Goal: Task Accomplishment & Management: Use online tool/utility

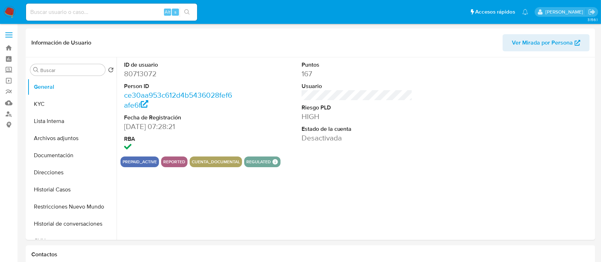
select select "10"
click at [36, 104] on button "KYC" at bounding box center [68, 103] width 83 height 17
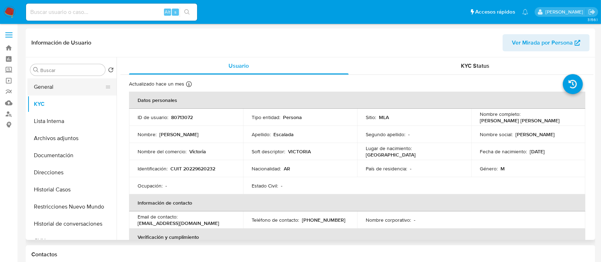
click at [75, 87] on button "General" at bounding box center [68, 86] width 83 height 17
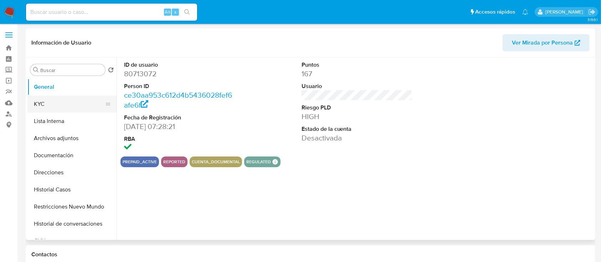
click at [74, 110] on button "KYC" at bounding box center [68, 103] width 83 height 17
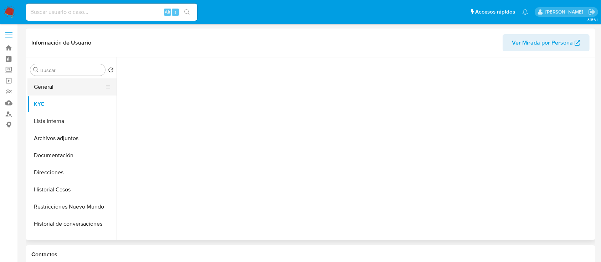
click at [76, 87] on button "General" at bounding box center [68, 86] width 83 height 17
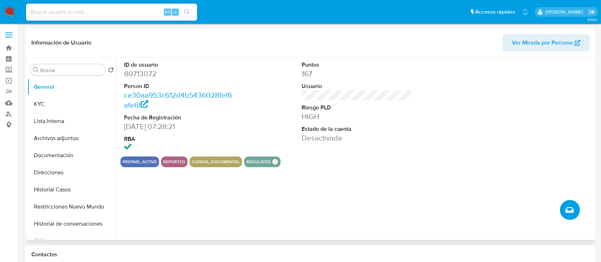
click at [561, 209] on button "Crear caso manual" at bounding box center [570, 210] width 20 height 20
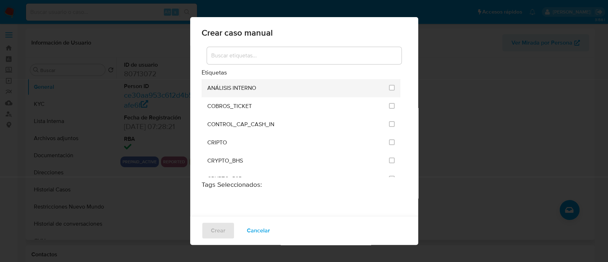
scroll to position [1420, 0]
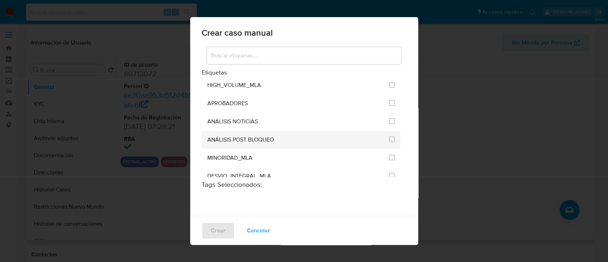
click at [389, 139] on div at bounding box center [392, 139] width 6 height 7
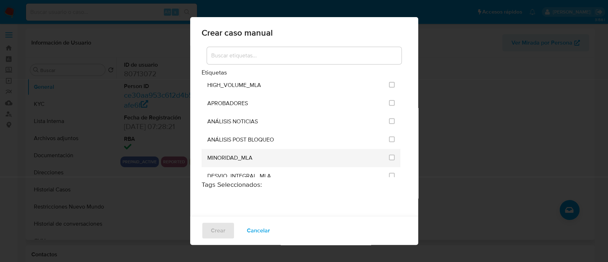
drag, startPoint x: 386, startPoint y: 135, endPoint x: 365, endPoint y: 150, distance: 25.8
click at [389, 136] on input "3249" at bounding box center [392, 139] width 6 height 6
checkbox input "true"
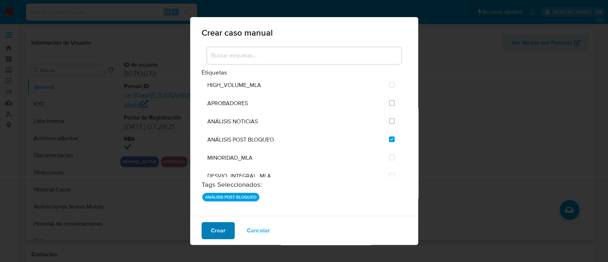
click at [214, 226] on span "Crear" at bounding box center [218, 231] width 15 height 16
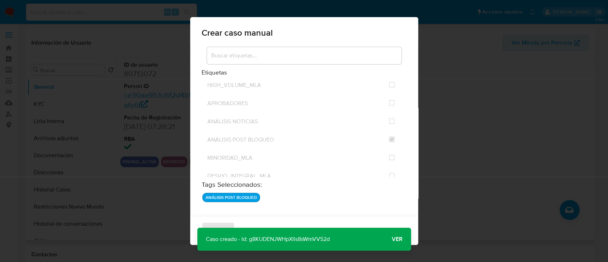
click at [393, 239] on span "Ver" at bounding box center [397, 239] width 11 height 0
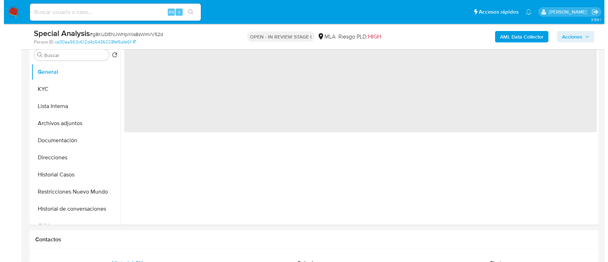
scroll to position [95, 0]
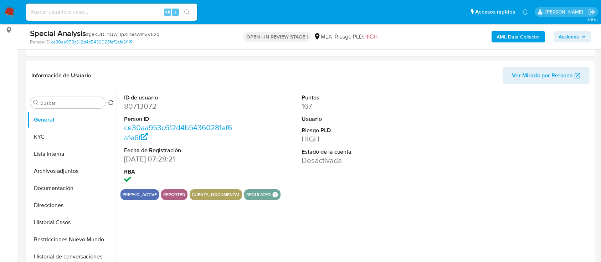
select select "10"
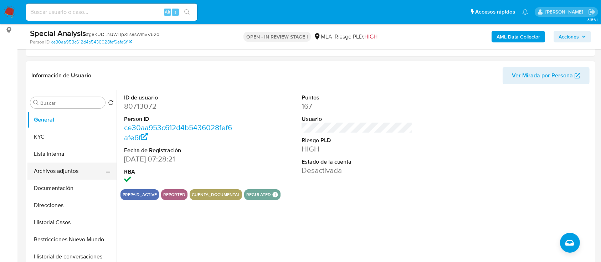
click at [56, 173] on button "Archivos adjuntos" at bounding box center [68, 170] width 83 height 17
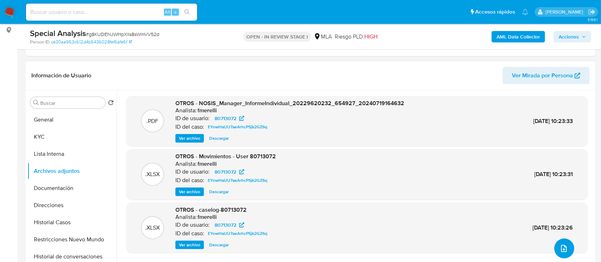
click at [555, 250] on button "upload-file" at bounding box center [564, 248] width 20 height 20
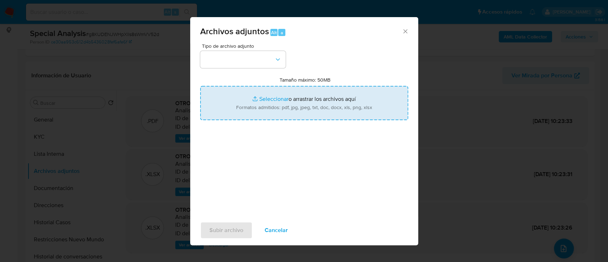
type input "C:\fakepath\Recibo [DATE].jpg"
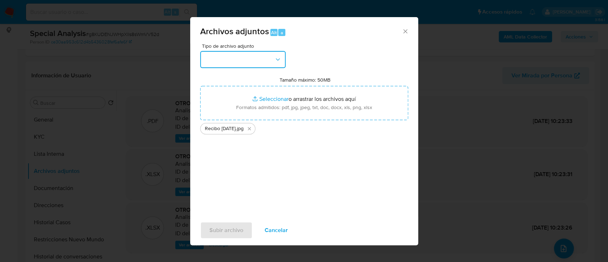
click at [252, 63] on button "button" at bounding box center [243, 59] width 86 height 17
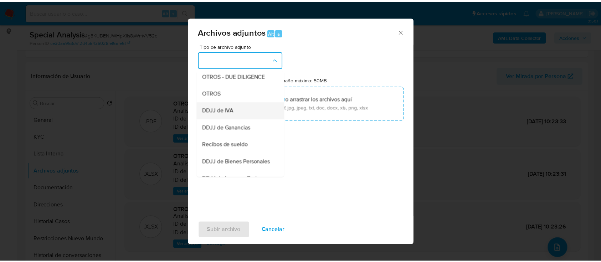
scroll to position [143, 0]
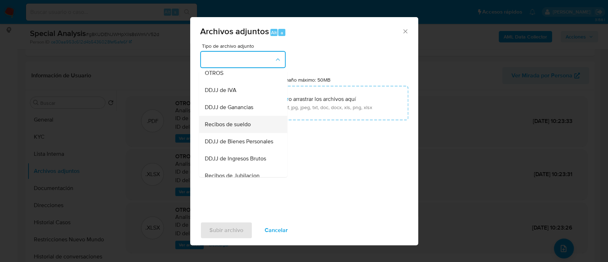
click at [249, 128] on span "Recibos de sueldo" at bounding box center [228, 124] width 46 height 7
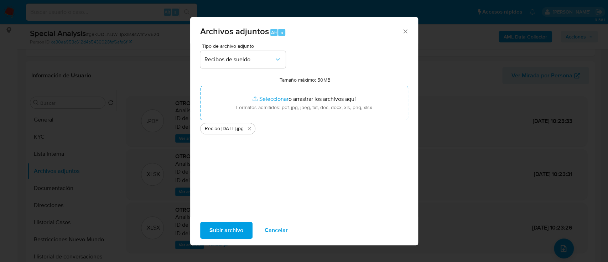
click at [226, 232] on span "Subir archivo" at bounding box center [227, 230] width 34 height 16
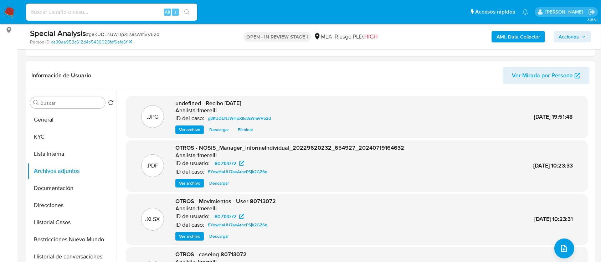
click at [256, 76] on header "Información de Usuario Ver Mirada por Persona" at bounding box center [310, 75] width 558 height 17
click at [76, 125] on button "General" at bounding box center [68, 119] width 83 height 17
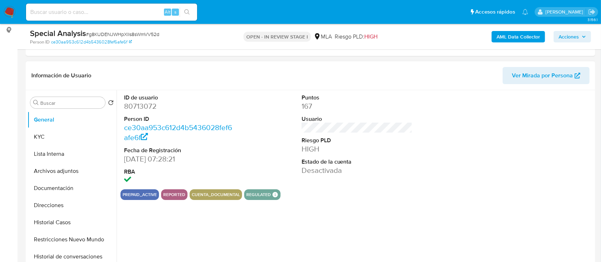
click at [147, 107] on dd "80713072" at bounding box center [179, 106] width 111 height 10
copy dd "80713072"
click at [72, 141] on button "KYC" at bounding box center [68, 136] width 83 height 17
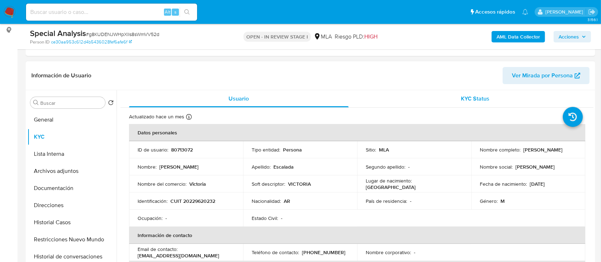
drag, startPoint x: 311, startPoint y: 6, endPoint x: 444, endPoint y: 97, distance: 160.4
click at [444, 97] on div "KYC Status" at bounding box center [475, 98] width 219 height 17
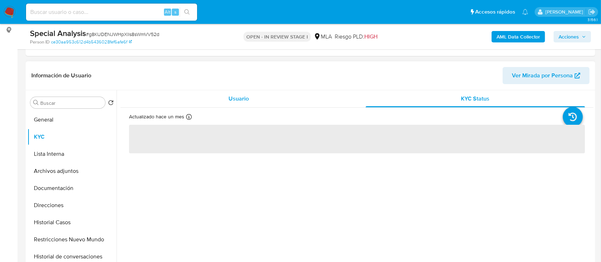
click at [227, 97] on div "Usuario" at bounding box center [238, 98] width 219 height 17
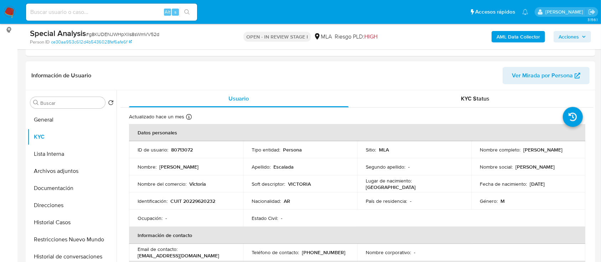
click at [199, 201] on p "CUIT 20229620232" at bounding box center [192, 201] width 45 height 6
copy p "20229620232"
drag, startPoint x: 492, startPoint y: 154, endPoint x: 550, endPoint y: 154, distance: 57.7
click at [550, 154] on td "Nombre completo : Marcos Antonio Escalada" at bounding box center [528, 149] width 114 height 17
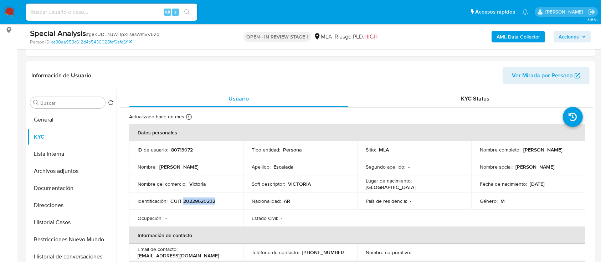
copy p "Marcos Antonio Escalada"
click at [199, 196] on td "Identificación : CUIT 20229620232" at bounding box center [186, 200] width 114 height 17
click at [206, 201] on p "CUIT 20229620232" at bounding box center [192, 201] width 45 height 6
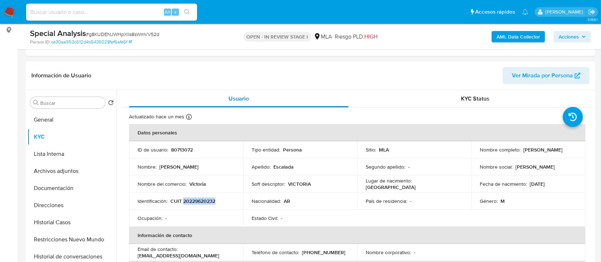
copy p "20229620232"
click at [66, 165] on button "Archivos adjuntos" at bounding box center [68, 170] width 83 height 17
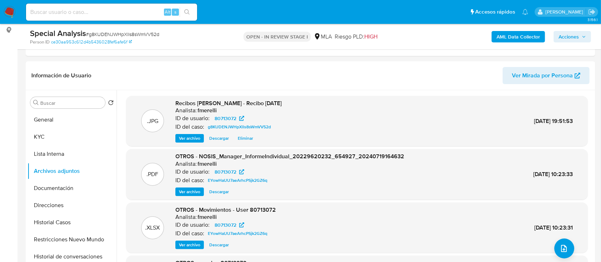
click at [578, 35] on span "Acciones" at bounding box center [568, 36] width 20 height 11
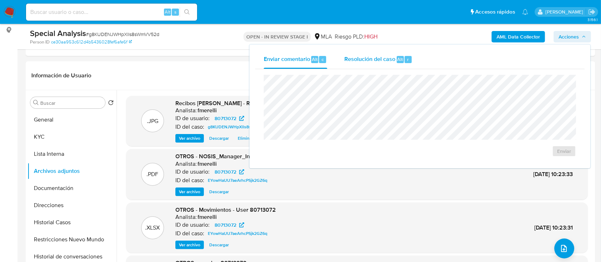
click at [402, 67] on div "Resolución del caso Alt r" at bounding box center [378, 59] width 68 height 19
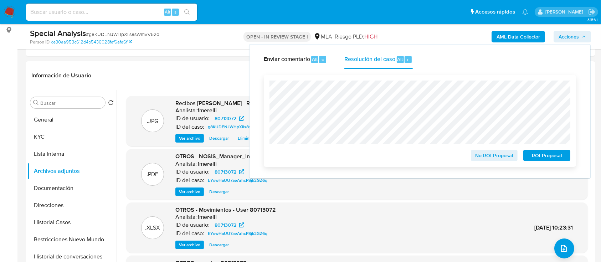
click at [476, 160] on span "No ROI Proposal" at bounding box center [494, 155] width 37 height 10
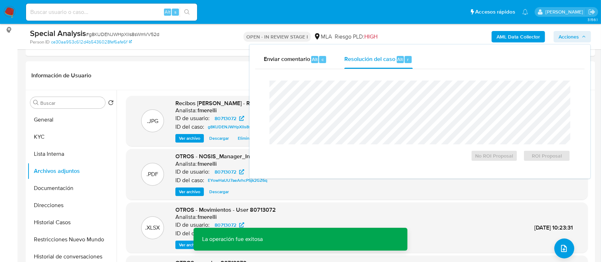
click at [151, 34] on span "# g8KUDENJWHpXlls8sWmVV52d" at bounding box center [122, 34] width 73 height 7
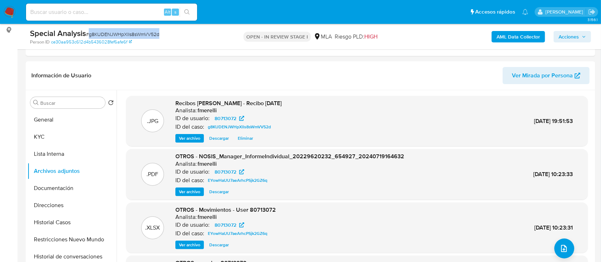
click at [151, 34] on span "# g8KUDENJWHpXlls8sWmVV52d" at bounding box center [122, 34] width 73 height 7
copy span "g8KUDENJWHpXlls8sWmVV52d"
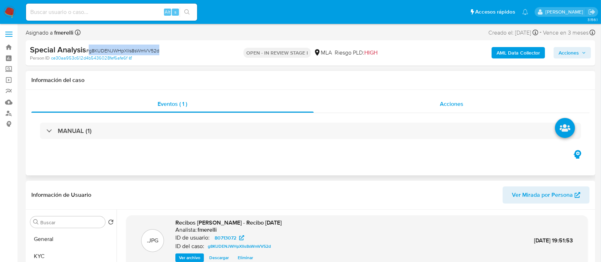
scroll to position [0, 0]
click at [459, 103] on span "Acciones" at bounding box center [452, 104] width 24 height 8
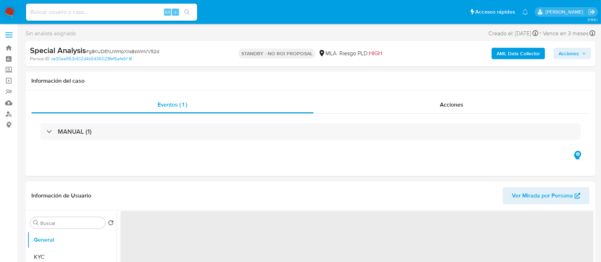
click at [145, 15] on input at bounding box center [111, 11] width 171 height 9
paste input "ujM873a65mYyVoQGCRwp5yl3"
type input "ujM873a65mYyVoQGCRwp5yl3"
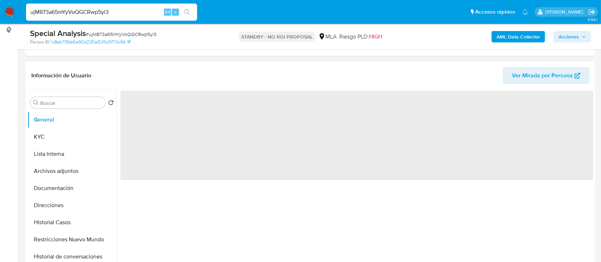
scroll to position [47, 0]
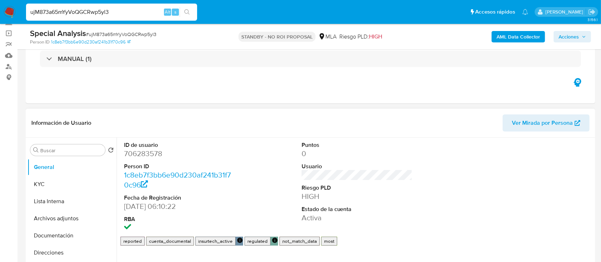
select select "10"
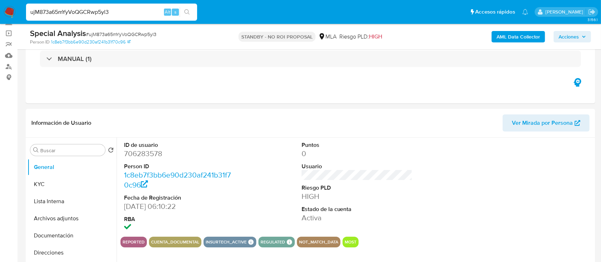
click at [102, 13] on input "ujM873a65mYyVoQGCRwp5yl3" at bounding box center [111, 11] width 171 height 9
paste input "24374094"
type input "243740943"
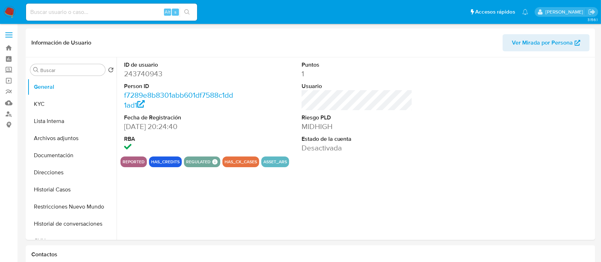
select select "10"
click at [74, 185] on button "Historial Casos" at bounding box center [68, 189] width 83 height 17
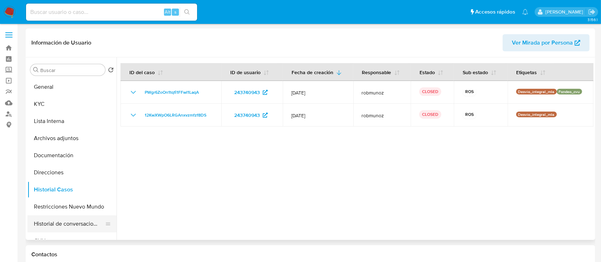
click at [75, 223] on button "Historial de conversaciones" at bounding box center [68, 223] width 83 height 17
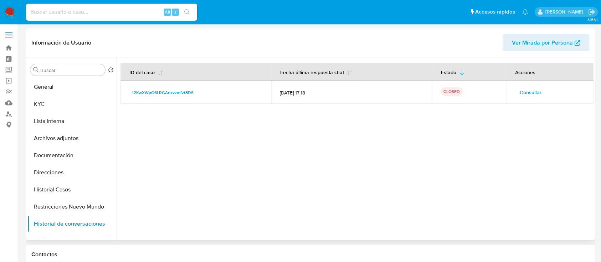
click at [528, 90] on span "Consultar" at bounding box center [531, 92] width 22 height 10
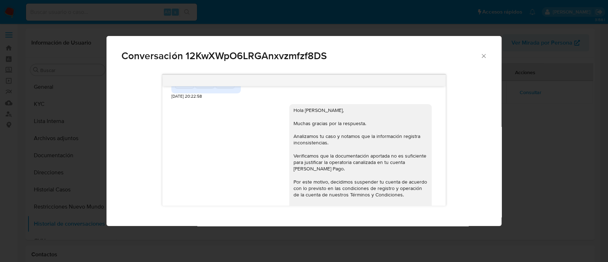
scroll to position [1082, 0]
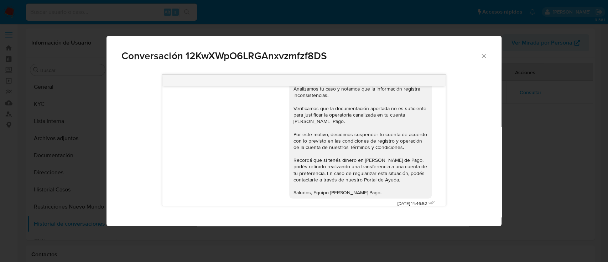
click at [486, 54] on icon "Cerrar" at bounding box center [483, 55] width 7 height 7
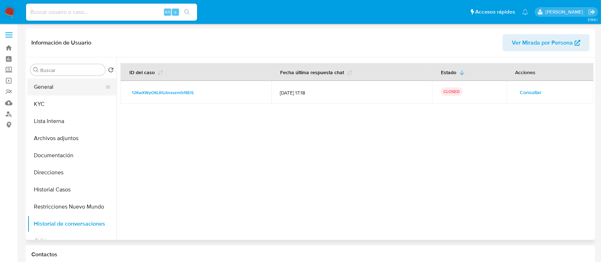
click at [47, 82] on button "General" at bounding box center [68, 86] width 83 height 17
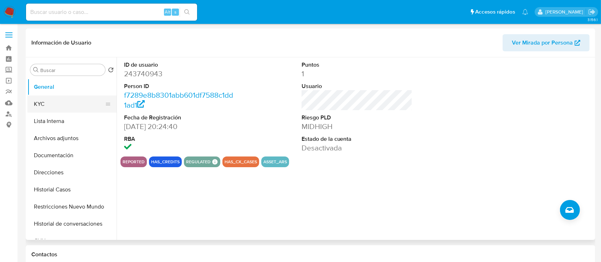
click at [52, 102] on button "KYC" at bounding box center [68, 103] width 83 height 17
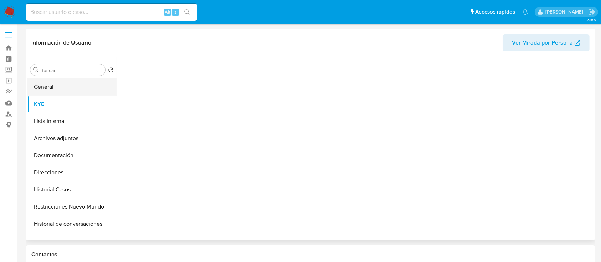
click at [65, 88] on button "General" at bounding box center [68, 86] width 83 height 17
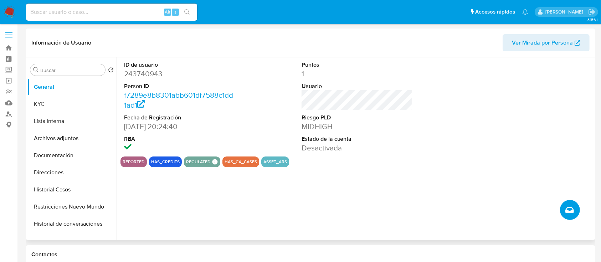
click at [564, 215] on button "Crear caso manual" at bounding box center [570, 210] width 20 height 20
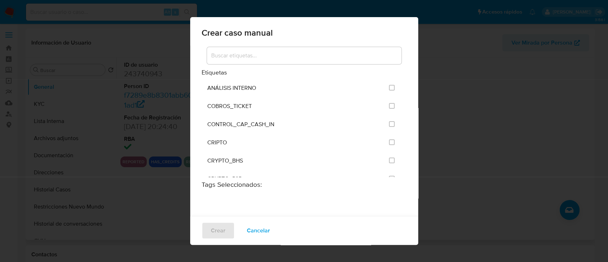
scroll to position [1420, 0]
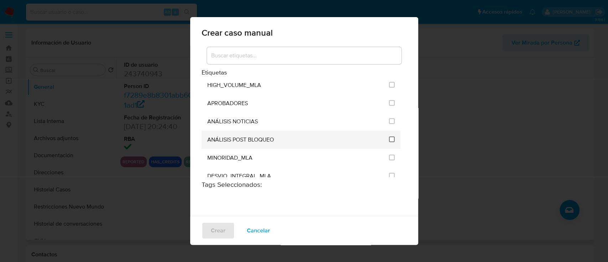
click at [389, 136] on input "3249" at bounding box center [392, 139] width 6 height 6
checkbox input "true"
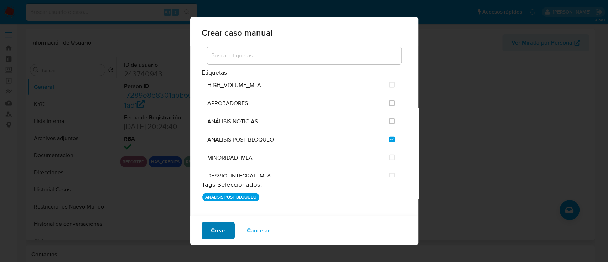
click at [211, 229] on span "Crear" at bounding box center [218, 231] width 15 height 16
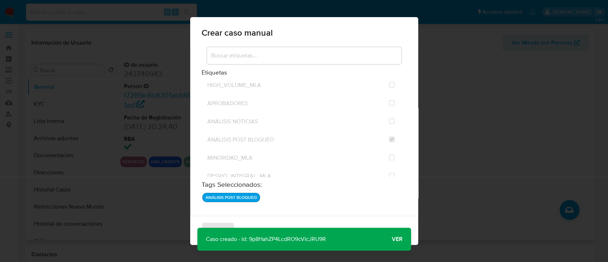
click at [396, 239] on span "Ver" at bounding box center [397, 239] width 11 height 0
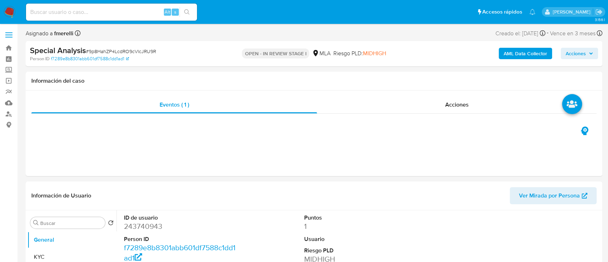
select select "10"
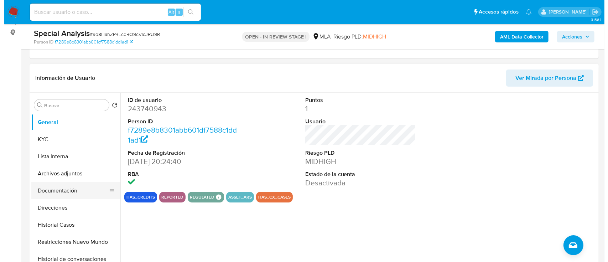
scroll to position [95, 0]
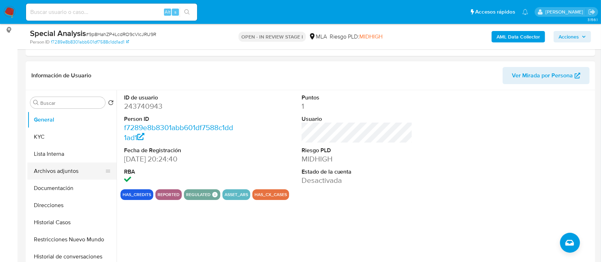
click at [68, 170] on button "Archivos adjuntos" at bounding box center [68, 170] width 83 height 17
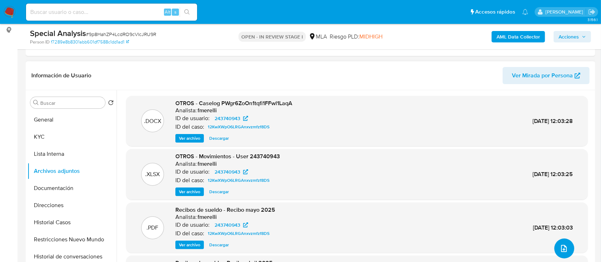
click at [567, 249] on button "upload-file" at bounding box center [564, 248] width 20 height 20
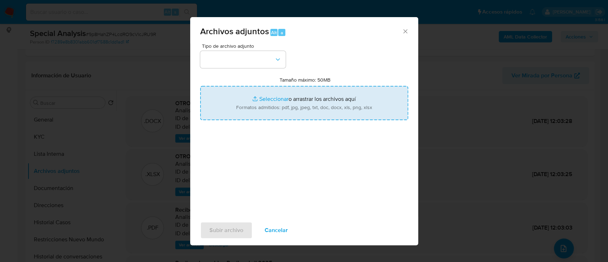
type input "C:\fakepath\Recibo julio 2025.pdf"
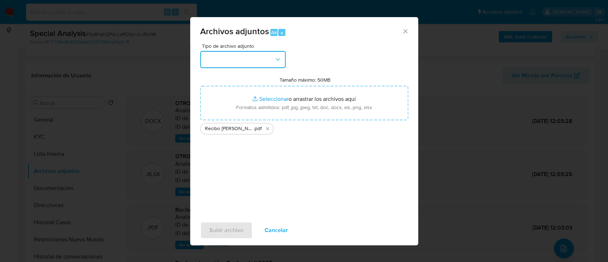
click at [240, 51] on button "button" at bounding box center [243, 59] width 86 height 17
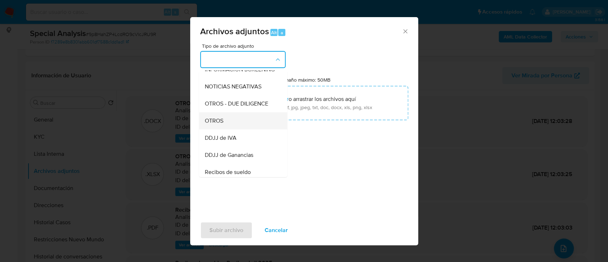
click at [233, 129] on div "OTROS" at bounding box center [241, 120] width 73 height 17
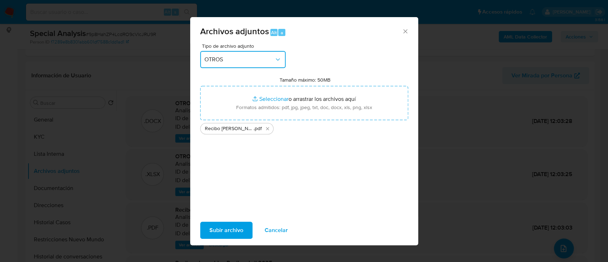
click at [250, 56] on span "OTROS" at bounding box center [240, 59] width 70 height 7
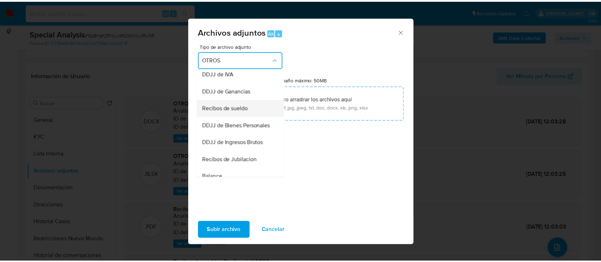
scroll to position [194, 0]
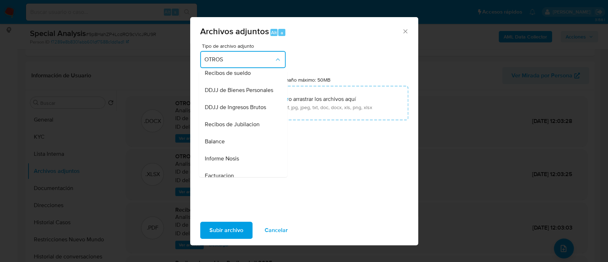
click at [253, 78] on div "Recibos de sueldo" at bounding box center [241, 72] width 73 height 17
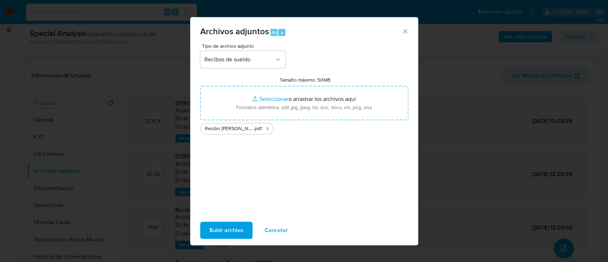
click at [219, 227] on span "Subir archivo" at bounding box center [227, 230] width 34 height 16
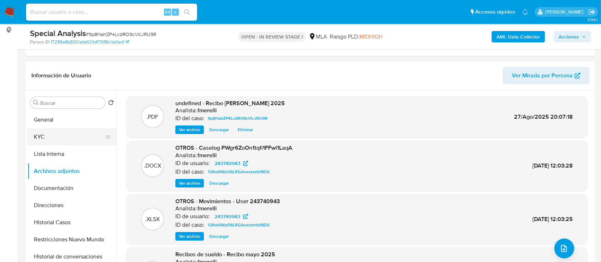
click at [73, 134] on button "KYC" at bounding box center [68, 136] width 83 height 17
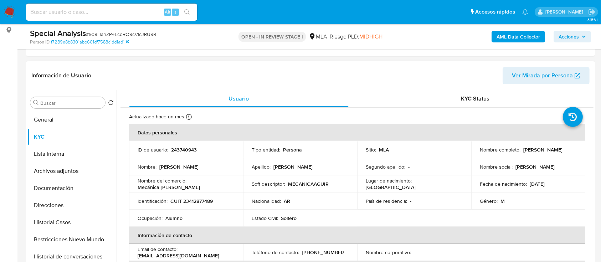
click at [196, 199] on p "CUIT 23412877489" at bounding box center [191, 201] width 42 height 6
copy p "23412877489"
click at [76, 166] on button "Archivos adjuntos" at bounding box center [68, 170] width 83 height 17
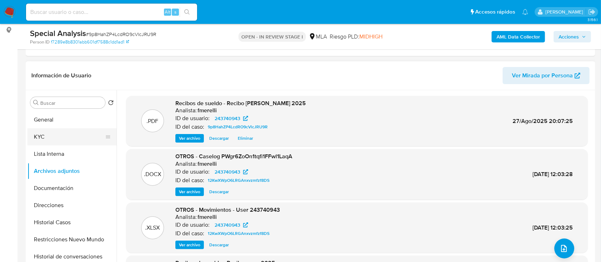
click at [51, 132] on button "KYC" at bounding box center [68, 136] width 83 height 17
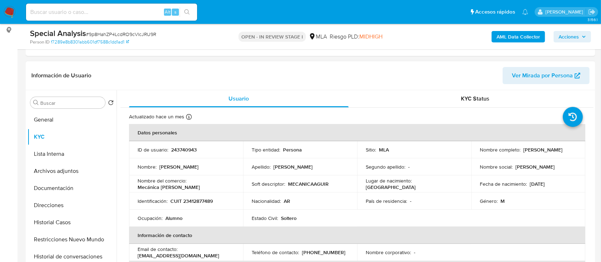
click at [193, 199] on p "CUIT 23412877489" at bounding box center [191, 201] width 42 height 6
copy p "23412877489"
drag, startPoint x: 521, startPoint y: 150, endPoint x: 575, endPoint y: 151, distance: 53.8
click at [575, 151] on td "Nombre completo : Alejo David Aguirre" at bounding box center [528, 149] width 114 height 17
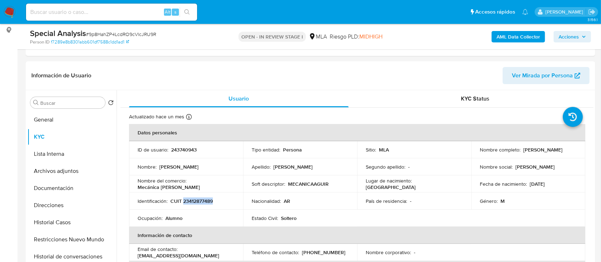
copy p "Alejo David Aguirre"
click at [196, 198] on p "CUIT 23412877489" at bounding box center [191, 201] width 42 height 6
copy p "23412877489"
click at [78, 171] on button "Archivos adjuntos" at bounding box center [68, 170] width 83 height 17
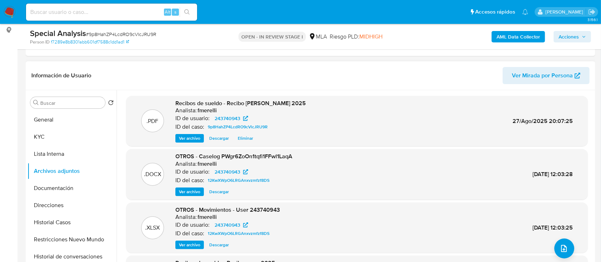
click at [197, 192] on span "Ver archivo" at bounding box center [189, 191] width 21 height 7
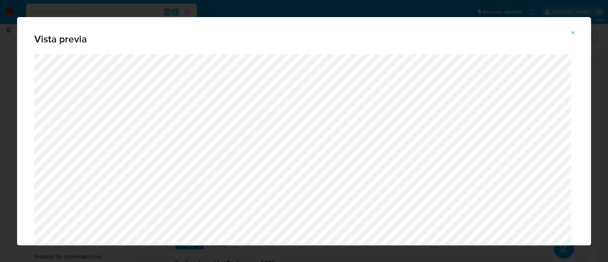
click at [568, 35] on button "Attachment preview" at bounding box center [573, 32] width 16 height 11
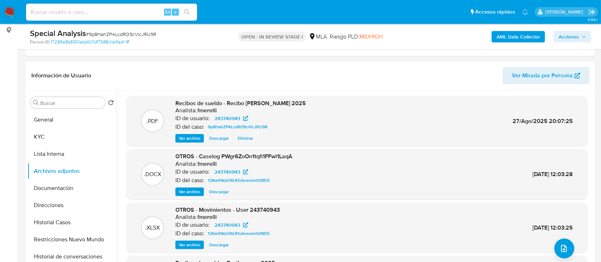
click at [573, 40] on span "Acciones" at bounding box center [568, 36] width 20 height 11
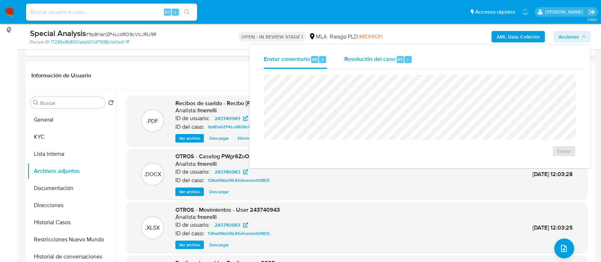
click at [407, 62] on span "r" at bounding box center [408, 59] width 2 height 7
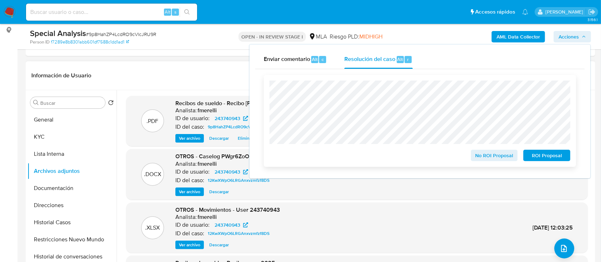
click at [479, 158] on span "No ROI Proposal" at bounding box center [494, 155] width 37 height 10
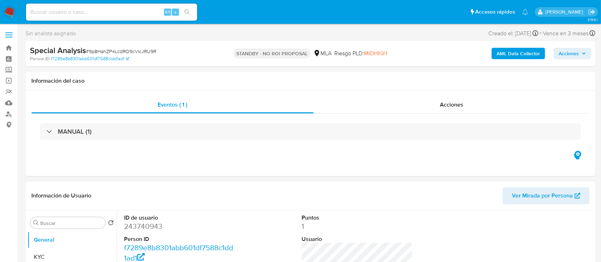
click at [127, 48] on span "# 9p8HahZP4LcdRO9cVlcJRU9R" at bounding box center [121, 51] width 70 height 7
copy span "9p8HahZP4LcdRO9cVlcJRU9R"
select select "10"
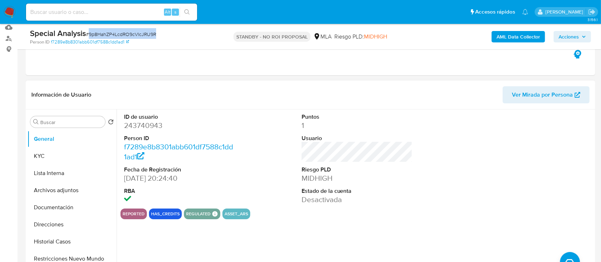
scroll to position [95, 0]
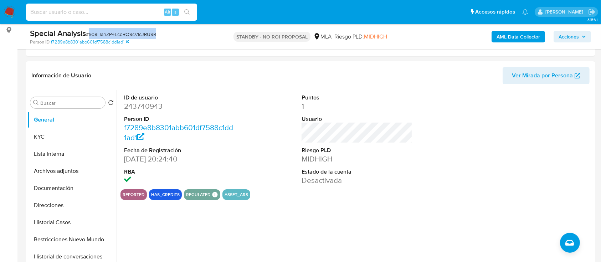
click at [119, 10] on input at bounding box center [111, 11] width 171 height 9
paste input "182887003"
type input "182887003"
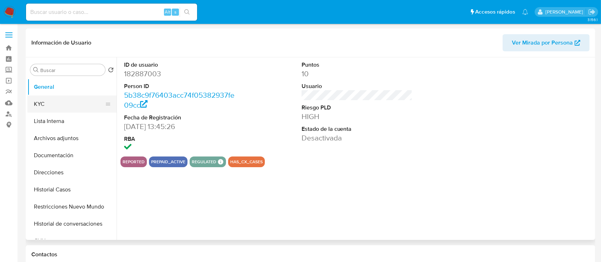
select select "10"
click at [52, 104] on button "KYC" at bounding box center [68, 103] width 83 height 17
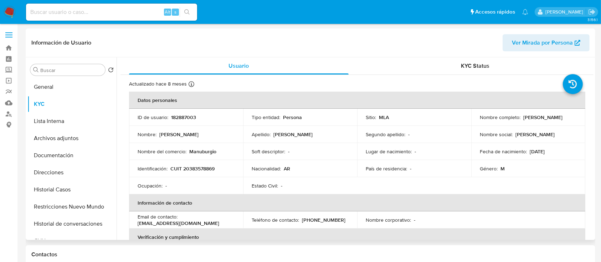
click at [207, 171] on p "CUIT 20383578869" at bounding box center [192, 168] width 44 height 6
copy p "20383578869"
